Goal: Information Seeking & Learning: Learn about a topic

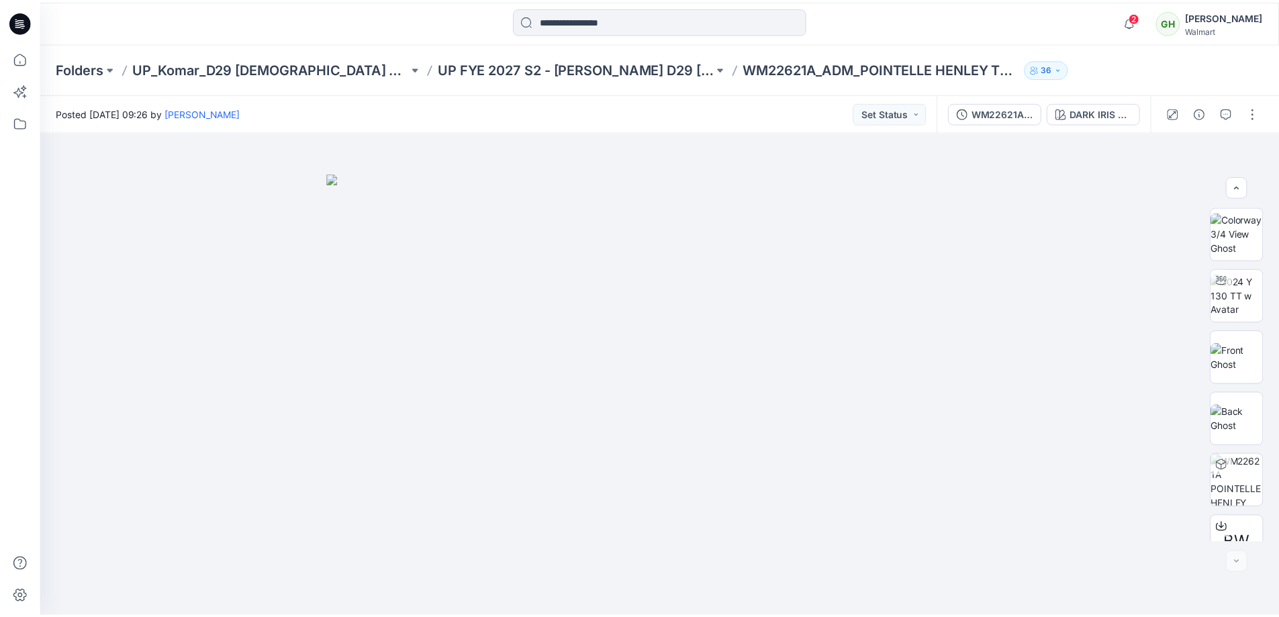
scroll to position [336, 0]
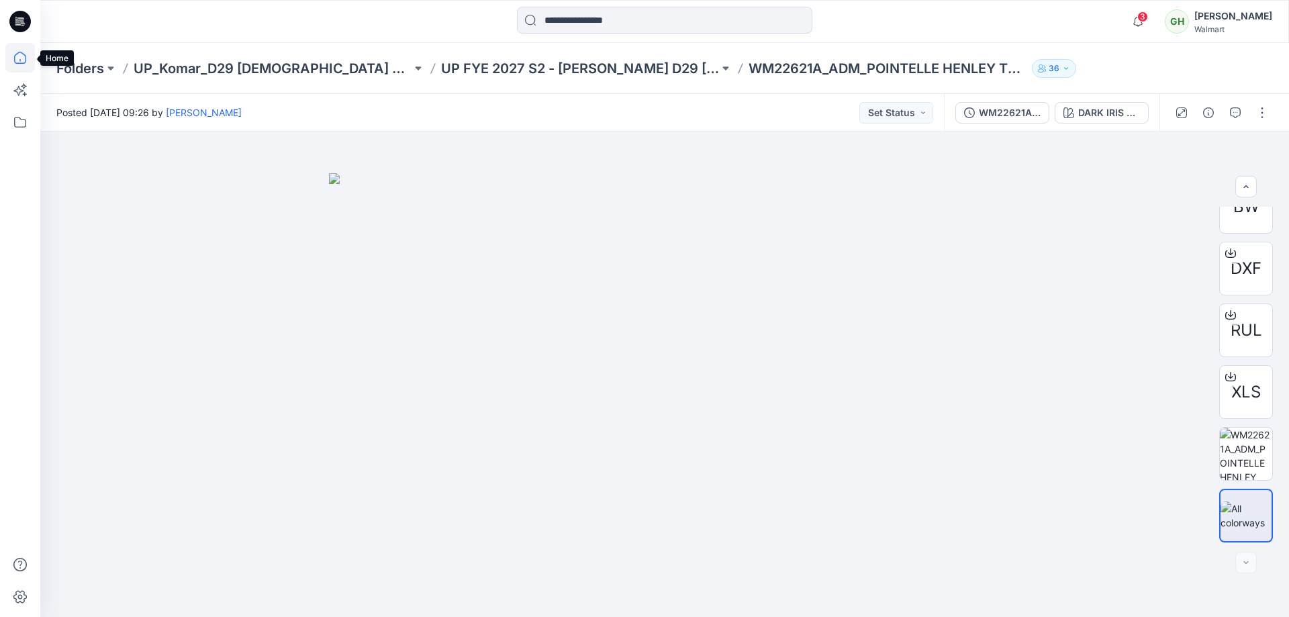
click at [28, 56] on icon at bounding box center [20, 58] width 30 height 30
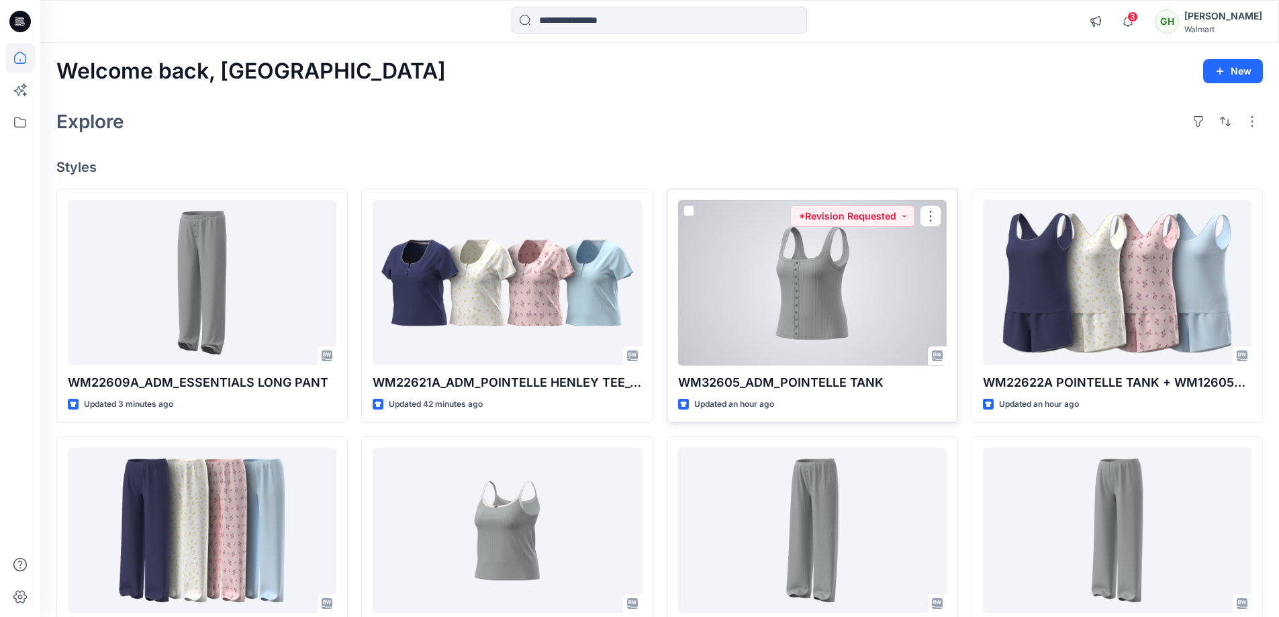
click at [802, 278] on div at bounding box center [812, 283] width 269 height 166
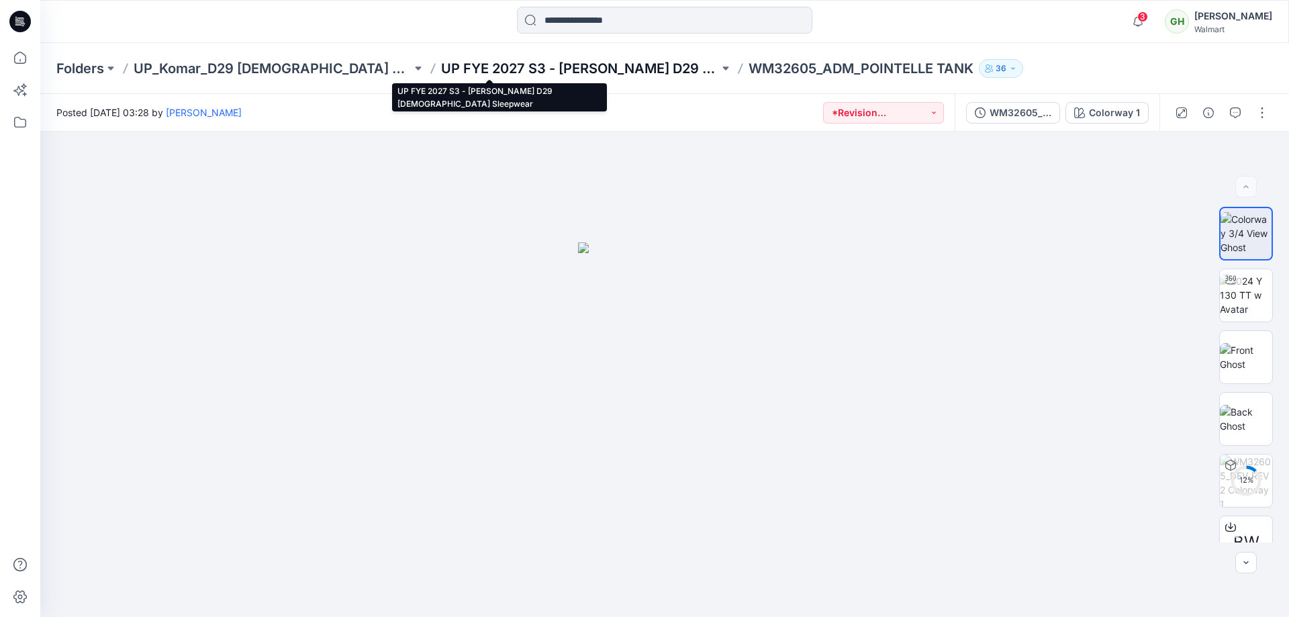
click at [487, 66] on p "UP FYE 2027 S3 - Komar D29 Ladies Sleepwear" at bounding box center [580, 68] width 278 height 19
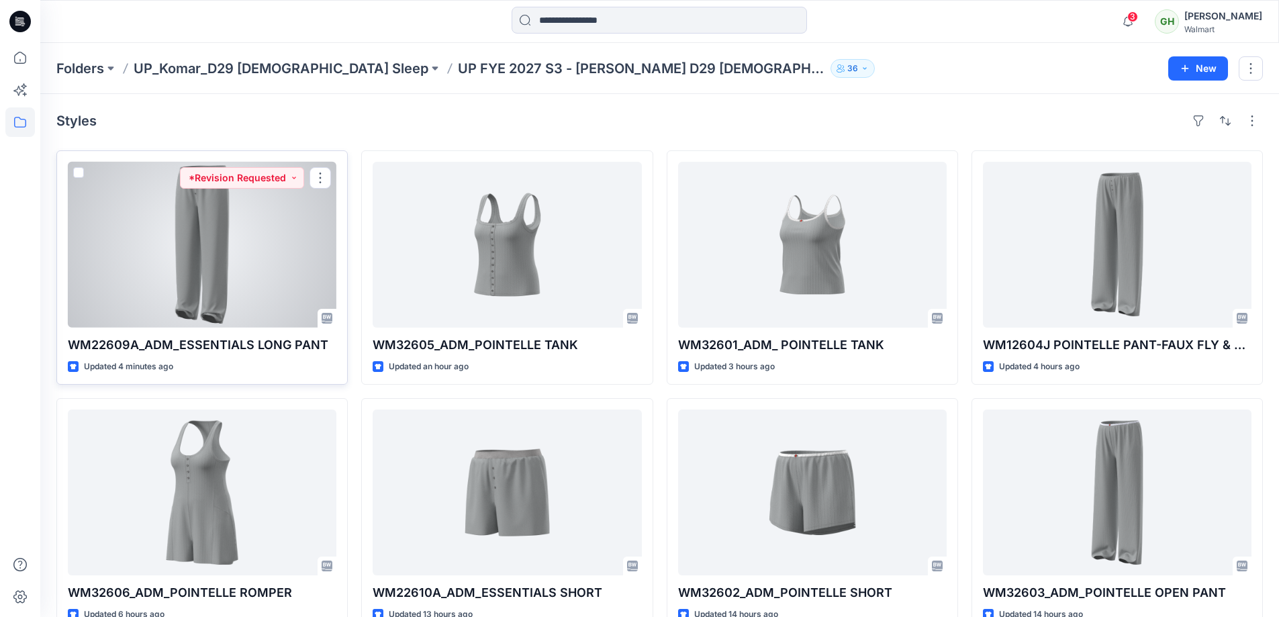
click at [203, 248] on div at bounding box center [202, 245] width 269 height 166
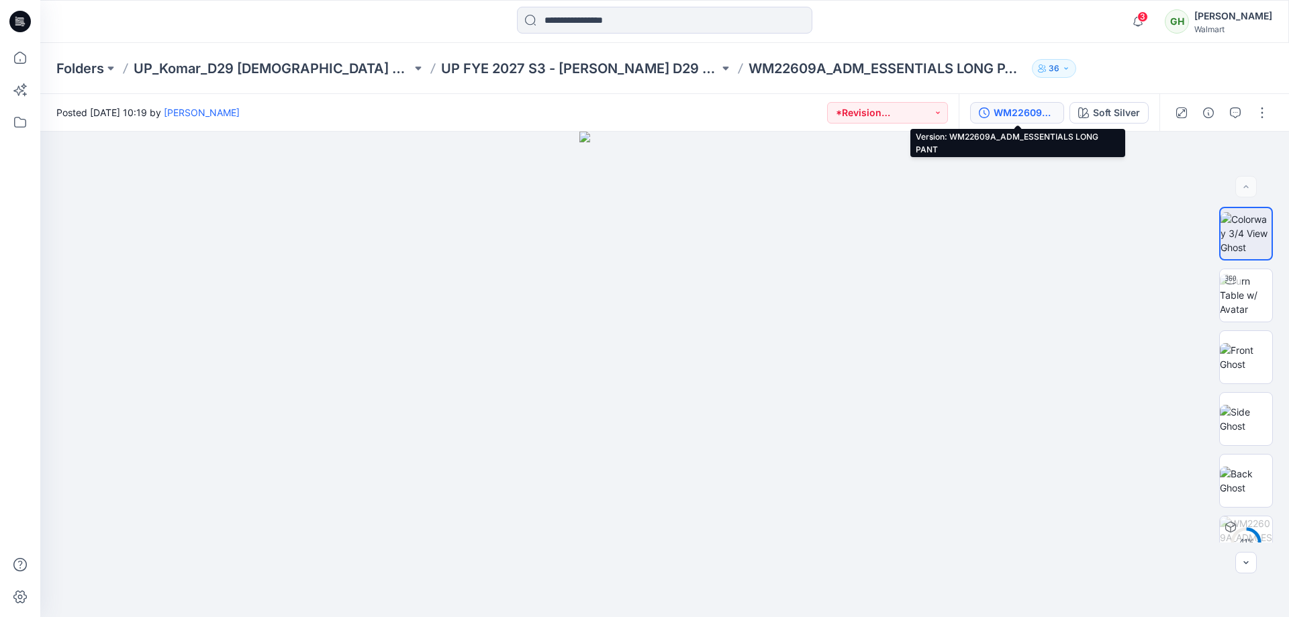
click at [1011, 110] on div "WM22609A_ADM_ESSENTIALS LONG PANT" at bounding box center [1025, 112] width 62 height 15
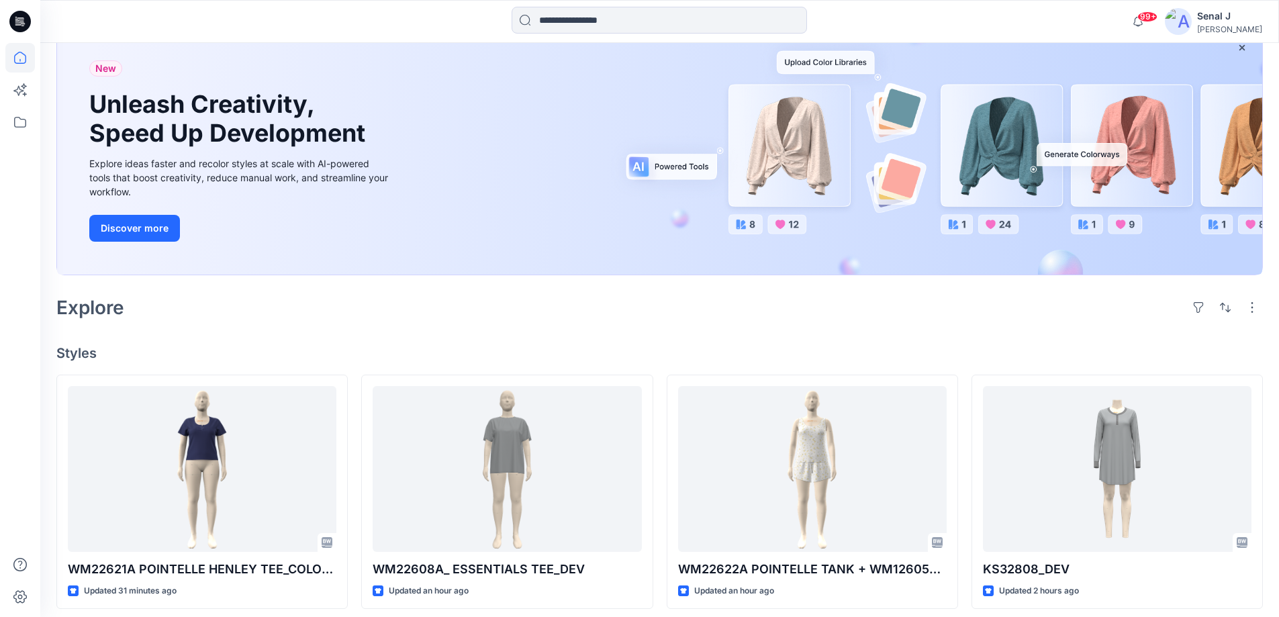
scroll to position [269, 0]
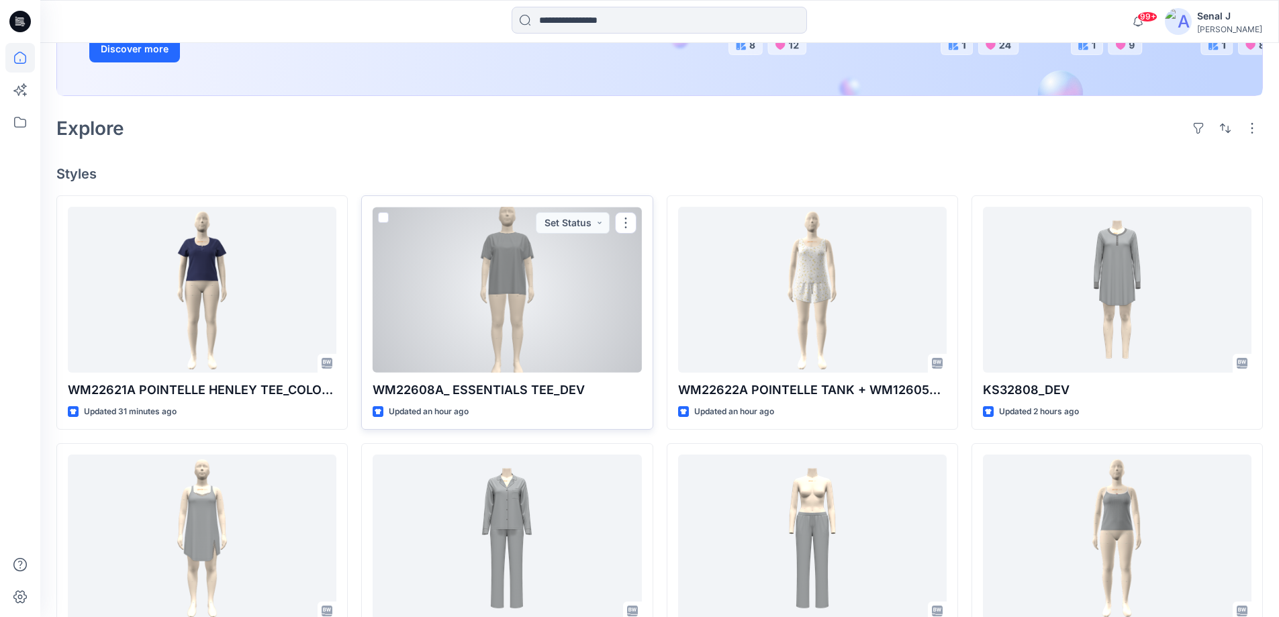
click at [482, 342] on div at bounding box center [507, 290] width 269 height 166
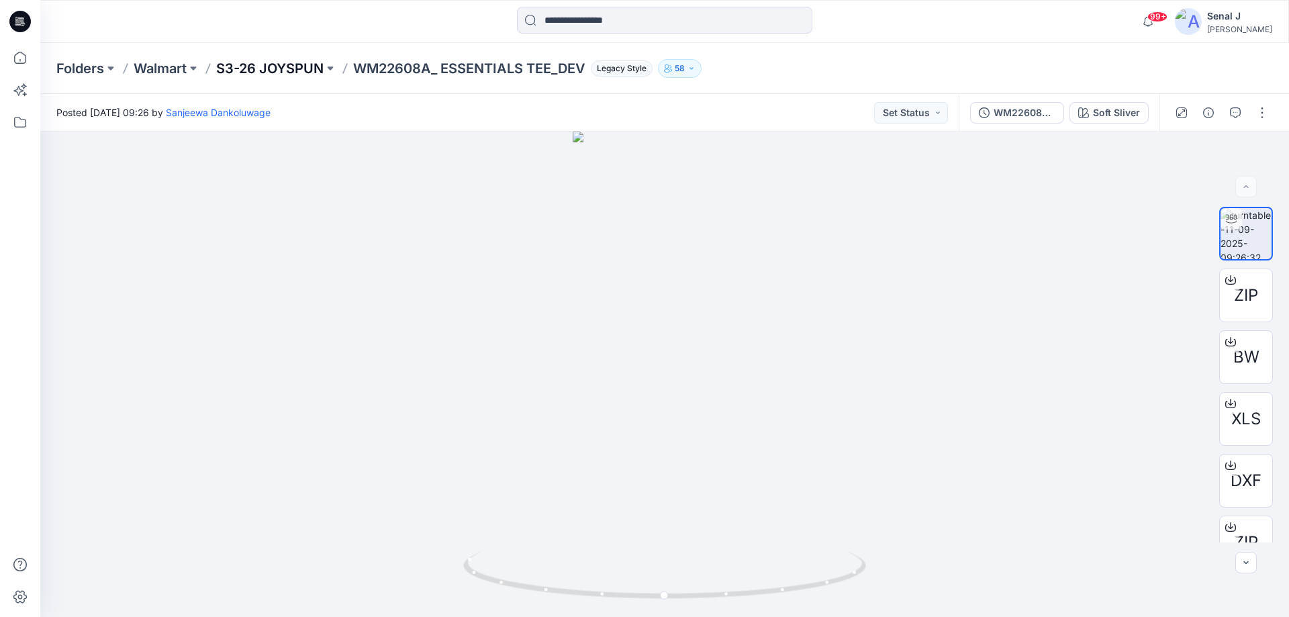
click at [281, 59] on p "S3-26 JOYSPUN" at bounding box center [269, 68] width 107 height 19
